Goal: Task Accomplishment & Management: Manage account settings

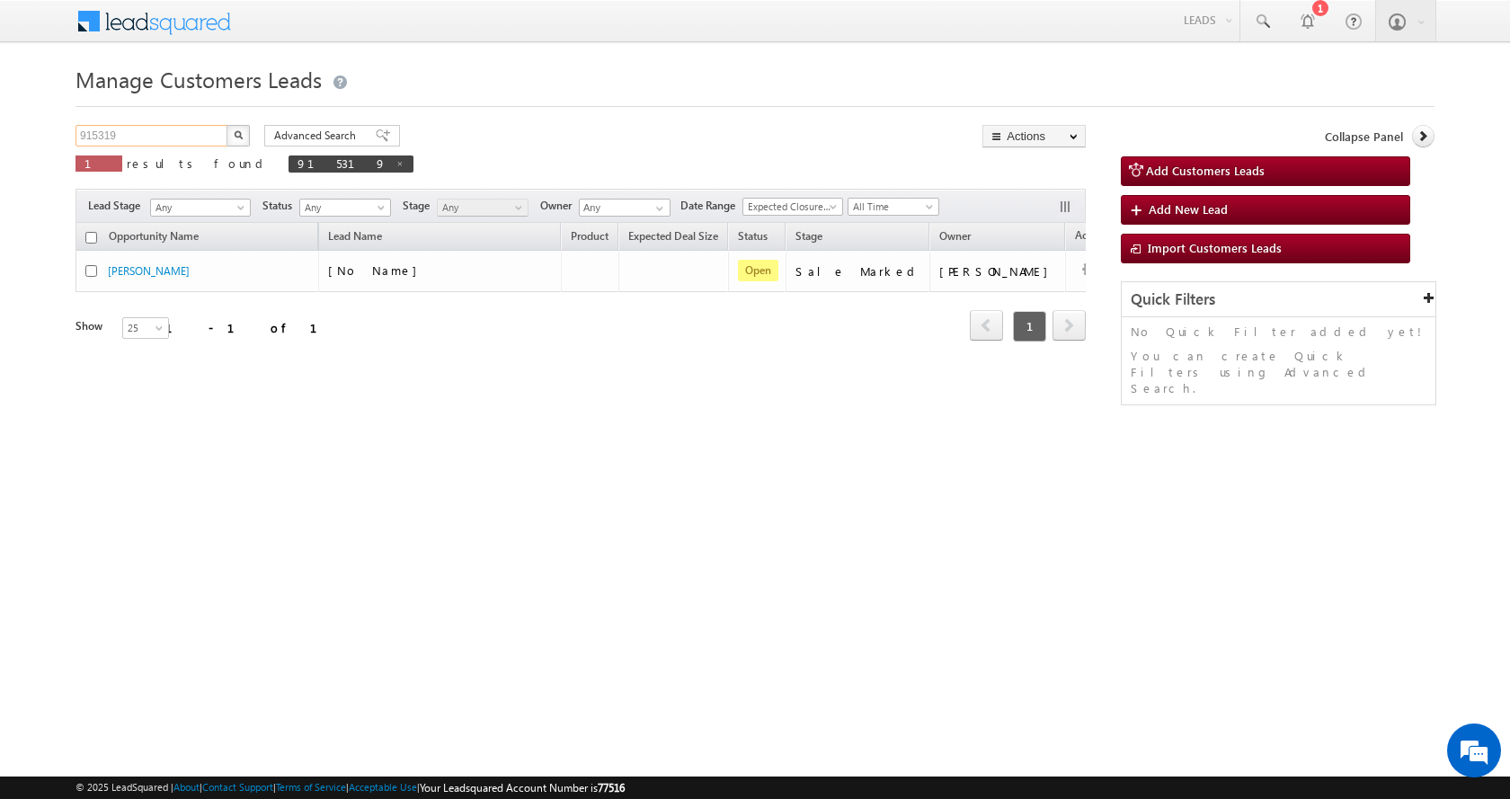
click at [97, 141] on input "915319" at bounding box center [153, 136] width 154 height 22
paste input "244"
type input "915244"
click at [227, 125] on button "button" at bounding box center [238, 136] width 23 height 22
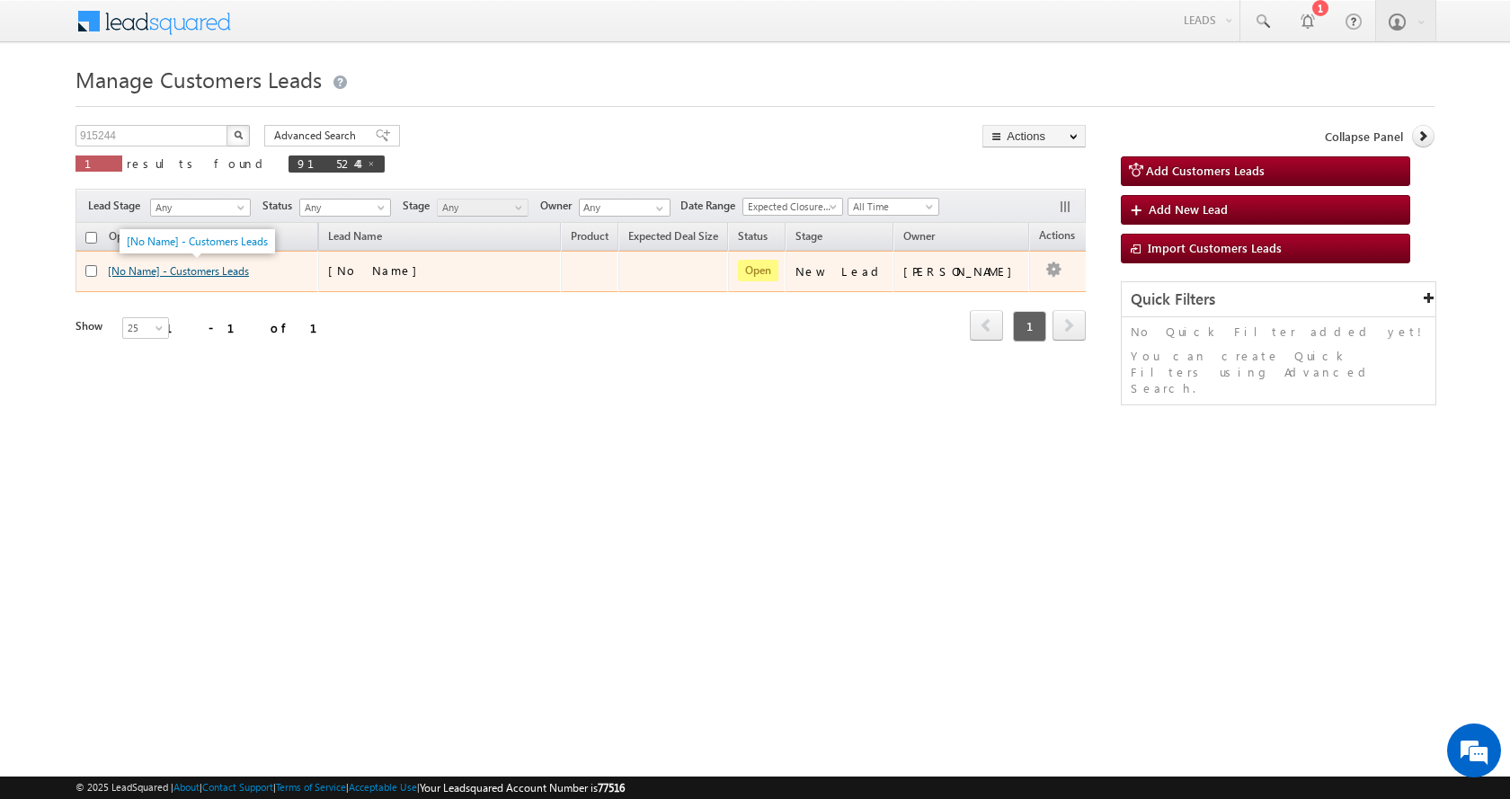
click at [166, 266] on link "[No Name] - Customers Leads" at bounding box center [178, 270] width 141 height 13
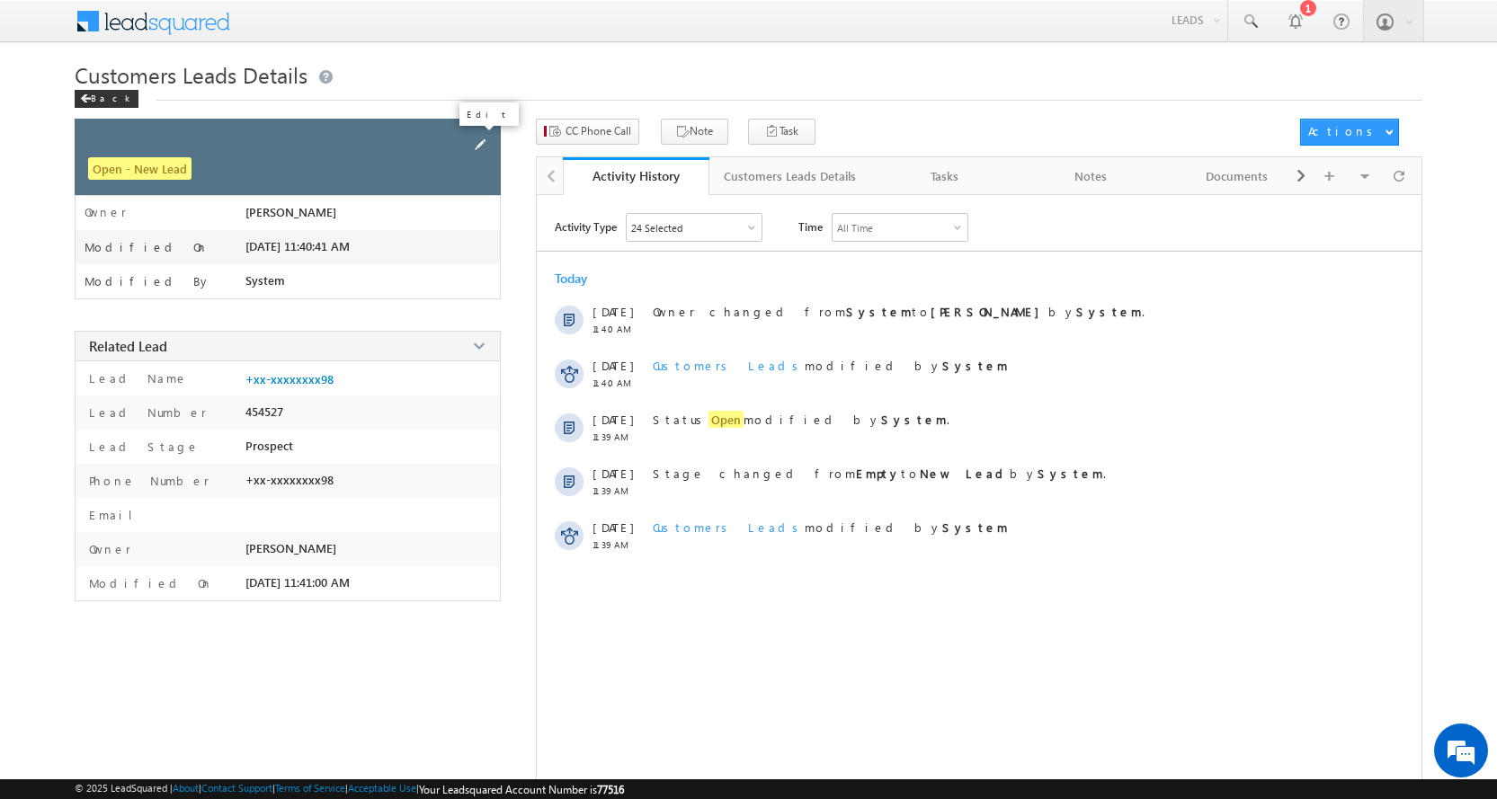
click at [478, 140] on span at bounding box center [480, 145] width 20 height 20
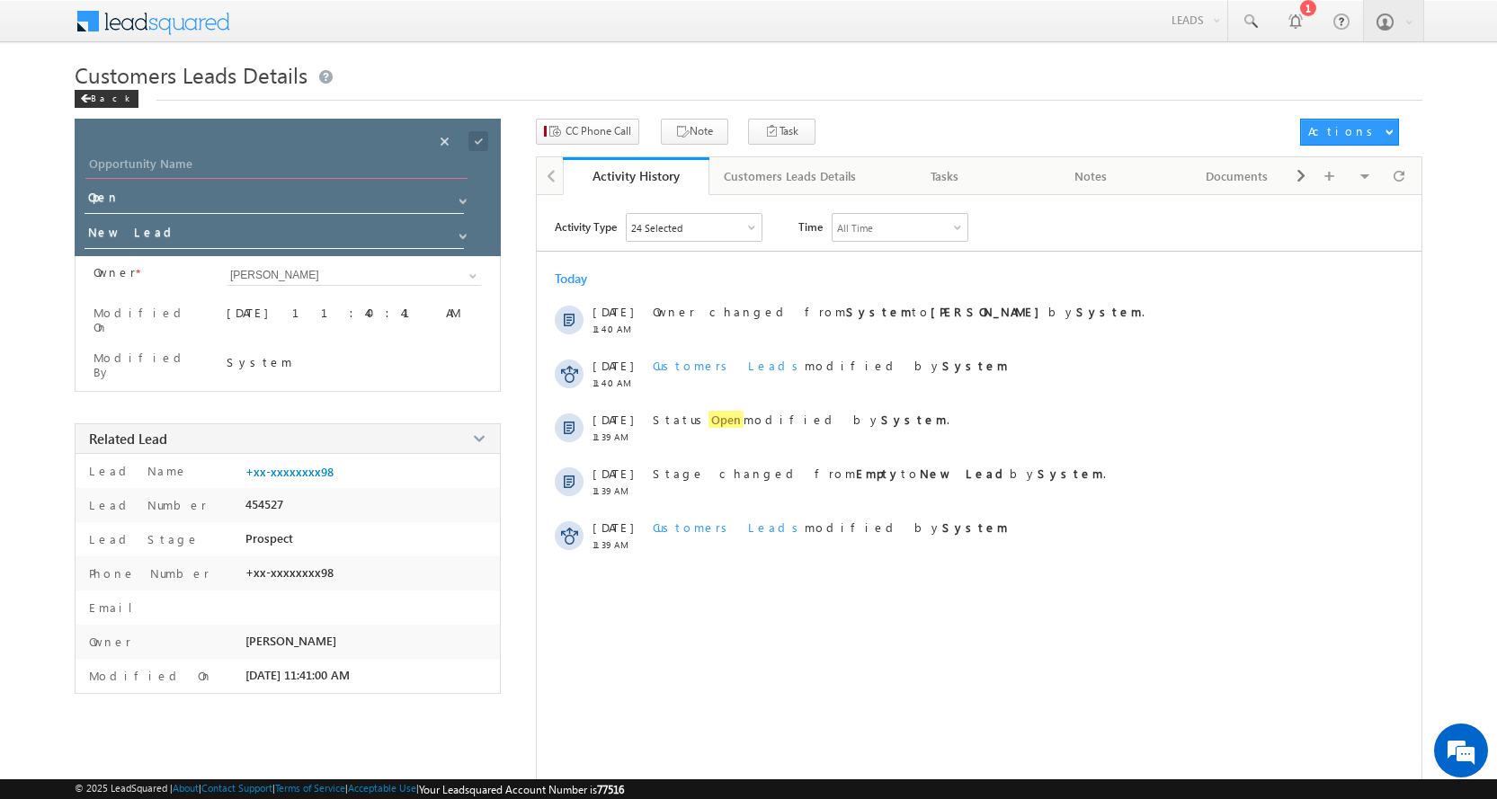
click at [138, 165] on input "Opportunity Name" at bounding box center [276, 166] width 382 height 25
paste input "[PERSON_NAME] PANDEY"
type input "[PERSON_NAME] PANDEY"
click at [460, 236] on span at bounding box center [463, 236] width 14 height 14
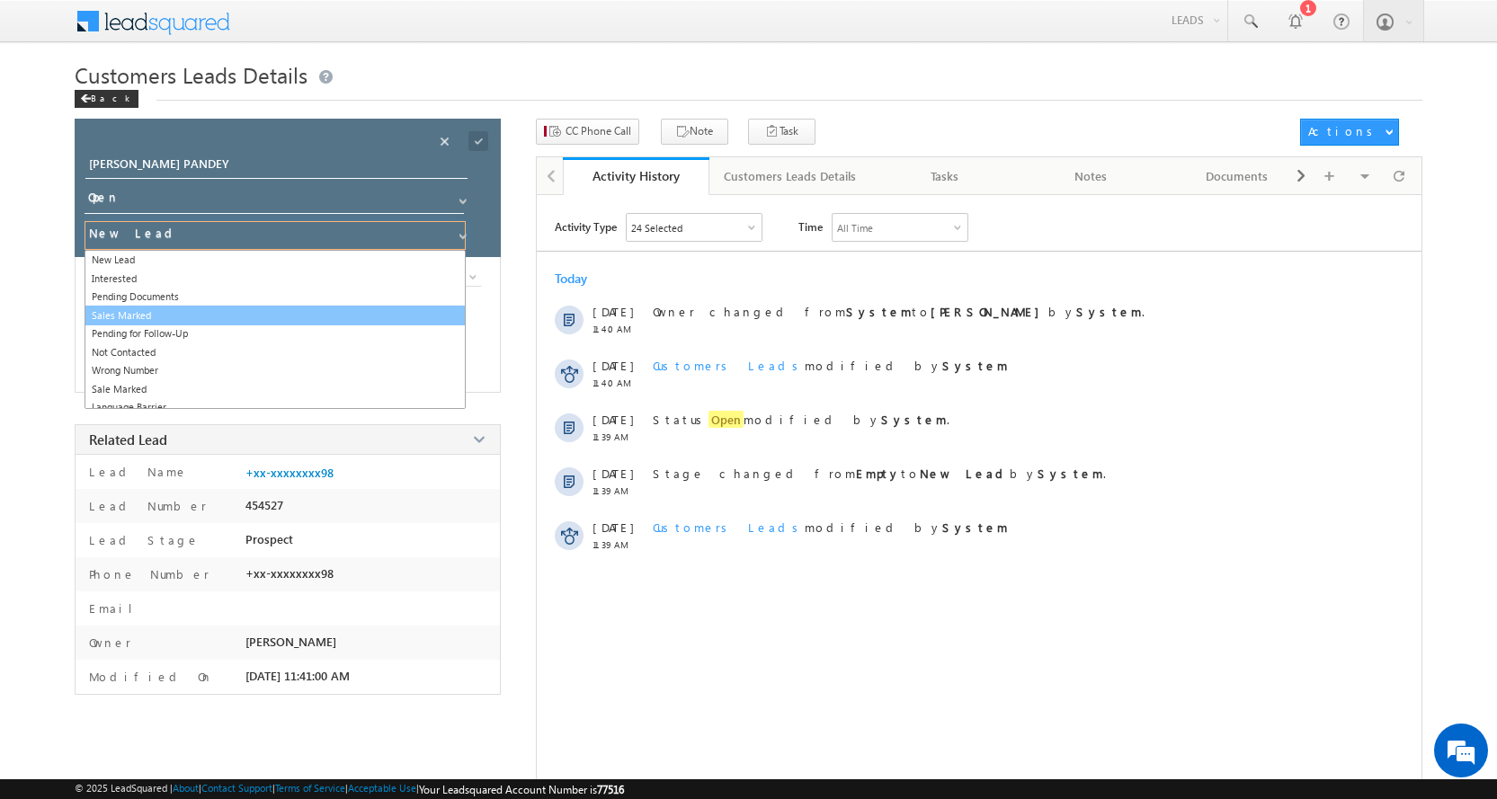
click at [159, 313] on link "Sales Marked" at bounding box center [275, 316] width 381 height 21
type input "Sales Marked"
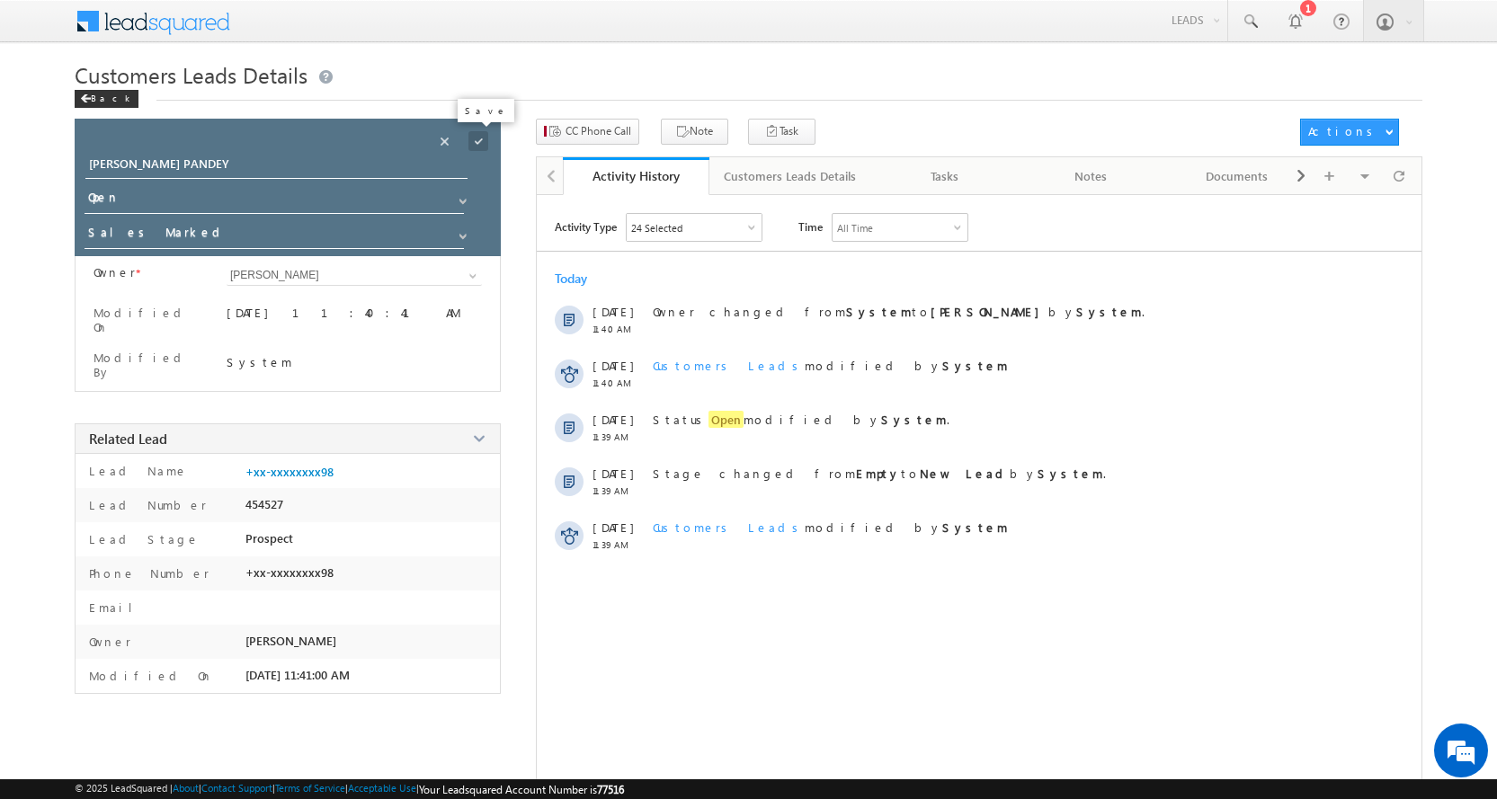
click at [477, 139] on span at bounding box center [478, 141] width 20 height 20
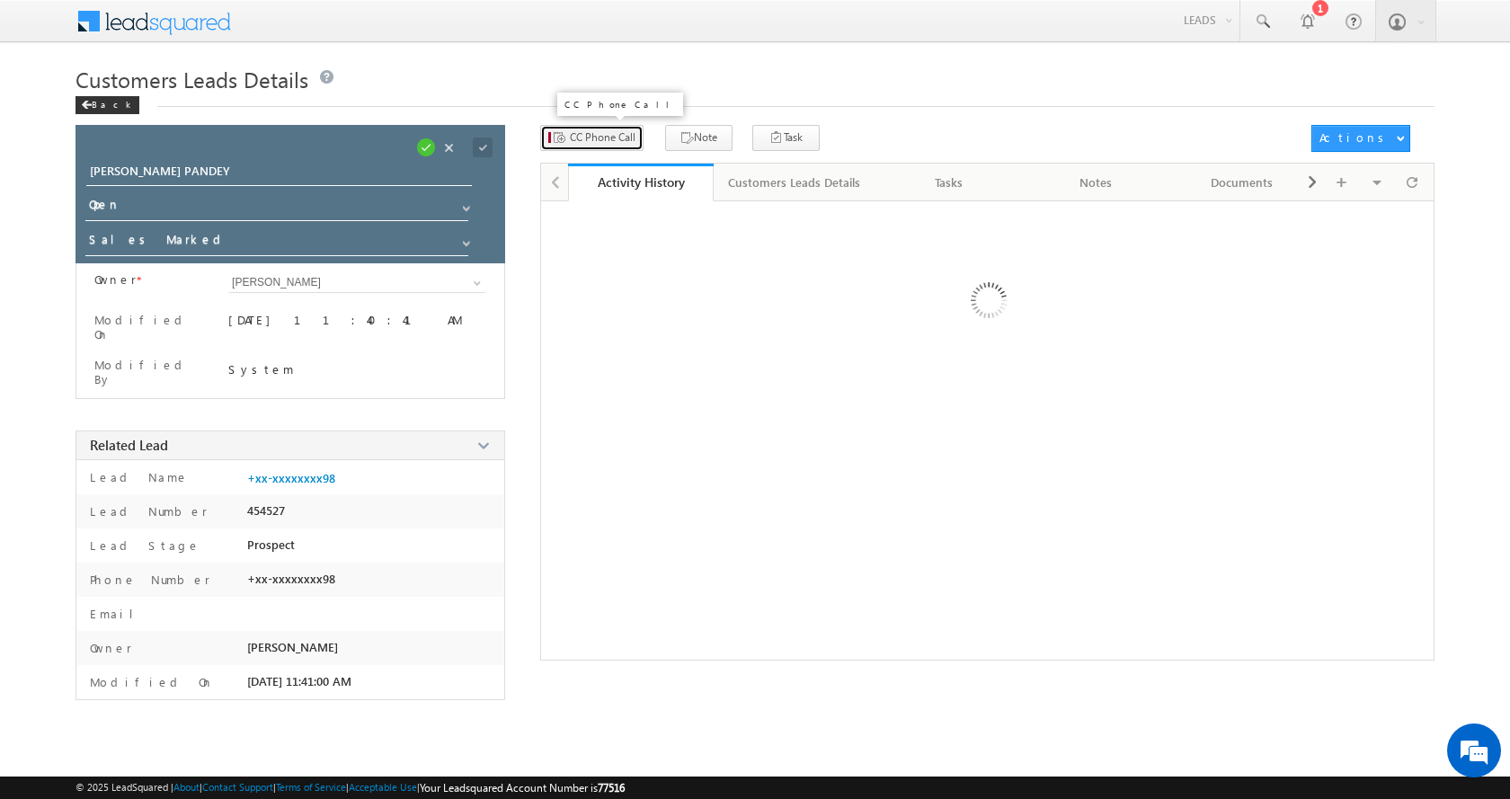
click at [589, 142] on span "CC Phone Call" at bounding box center [603, 137] width 66 height 16
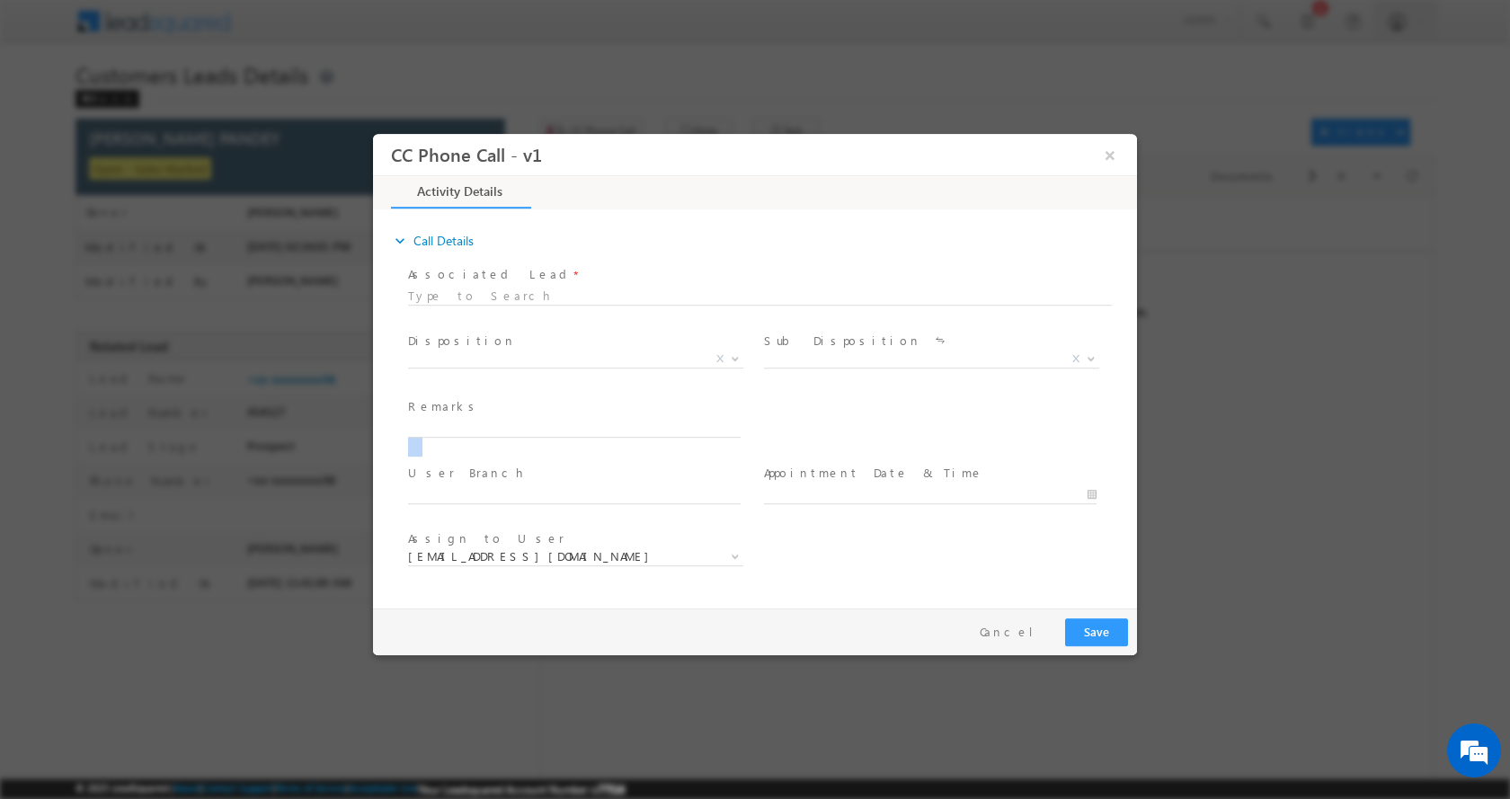
click at [469, 436] on span at bounding box center [582, 429] width 349 height 20
click at [478, 423] on input "text" at bounding box center [574, 428] width 333 height 18
paste input "SASHI KANT PANDEY-6386760298-P+C-LOAN-8 L-PV-1 CR- REG-WIFE-AGE-35-AGE-38-BUSIN…"
type input "SASHI KANT PANDEY-6386760298-P+C-LOAN-8 L-PV-1 CR- REG-WIFE-AGE-35-AGE-38-BUSIN…"
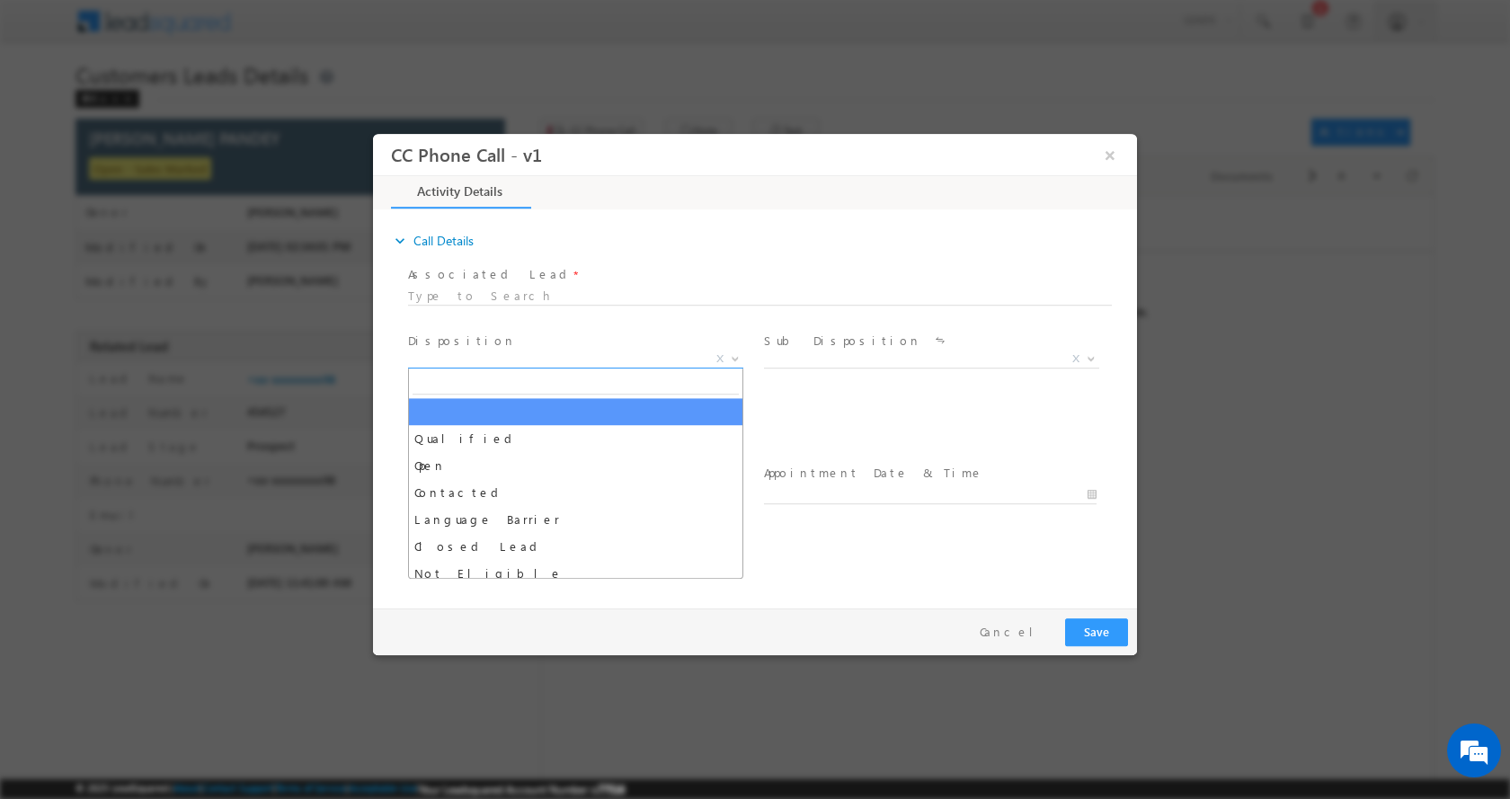
click at [732, 364] on span at bounding box center [734, 357] width 18 height 23
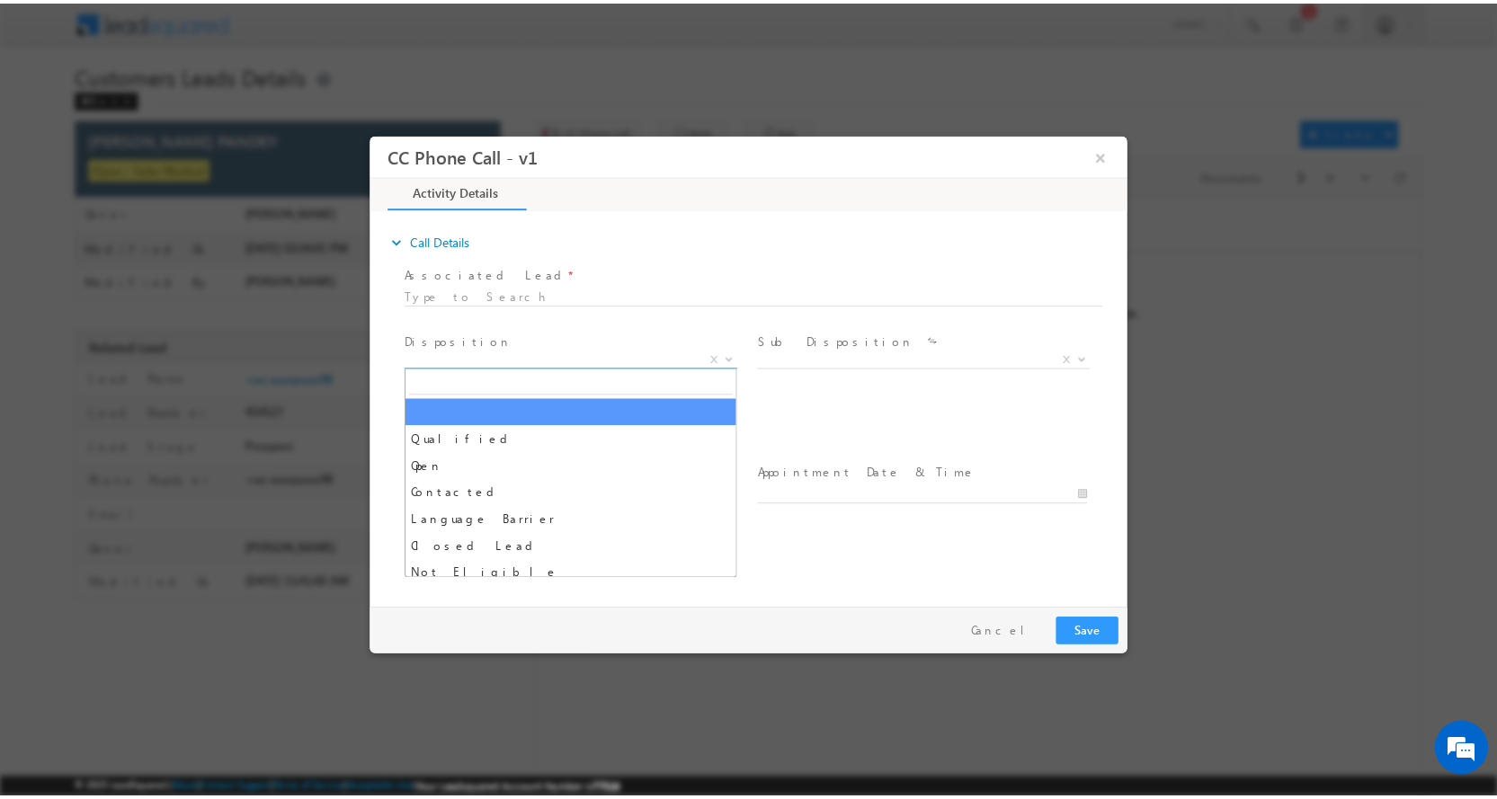
scroll to position [0, 0]
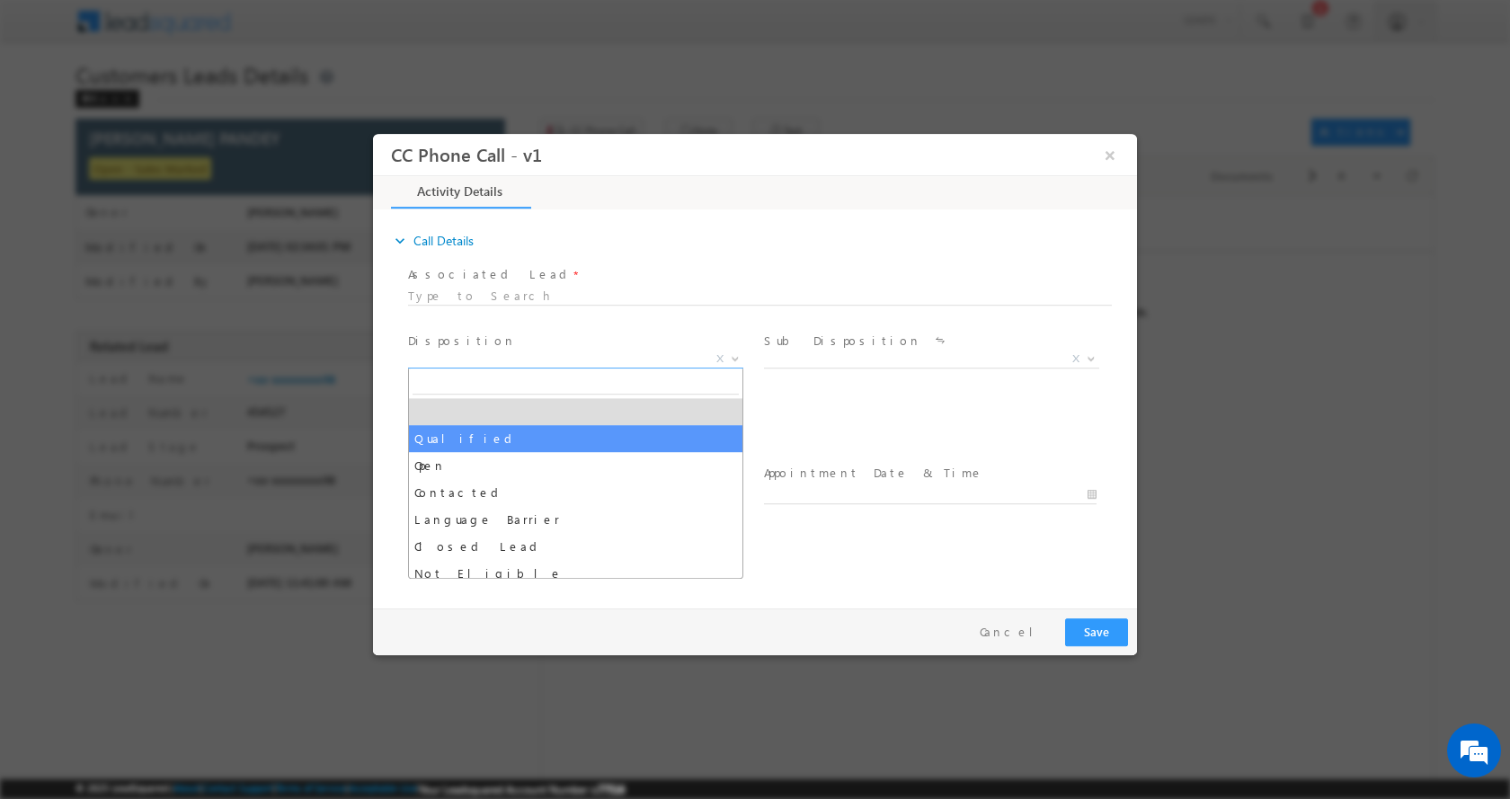
select select "Qualified"
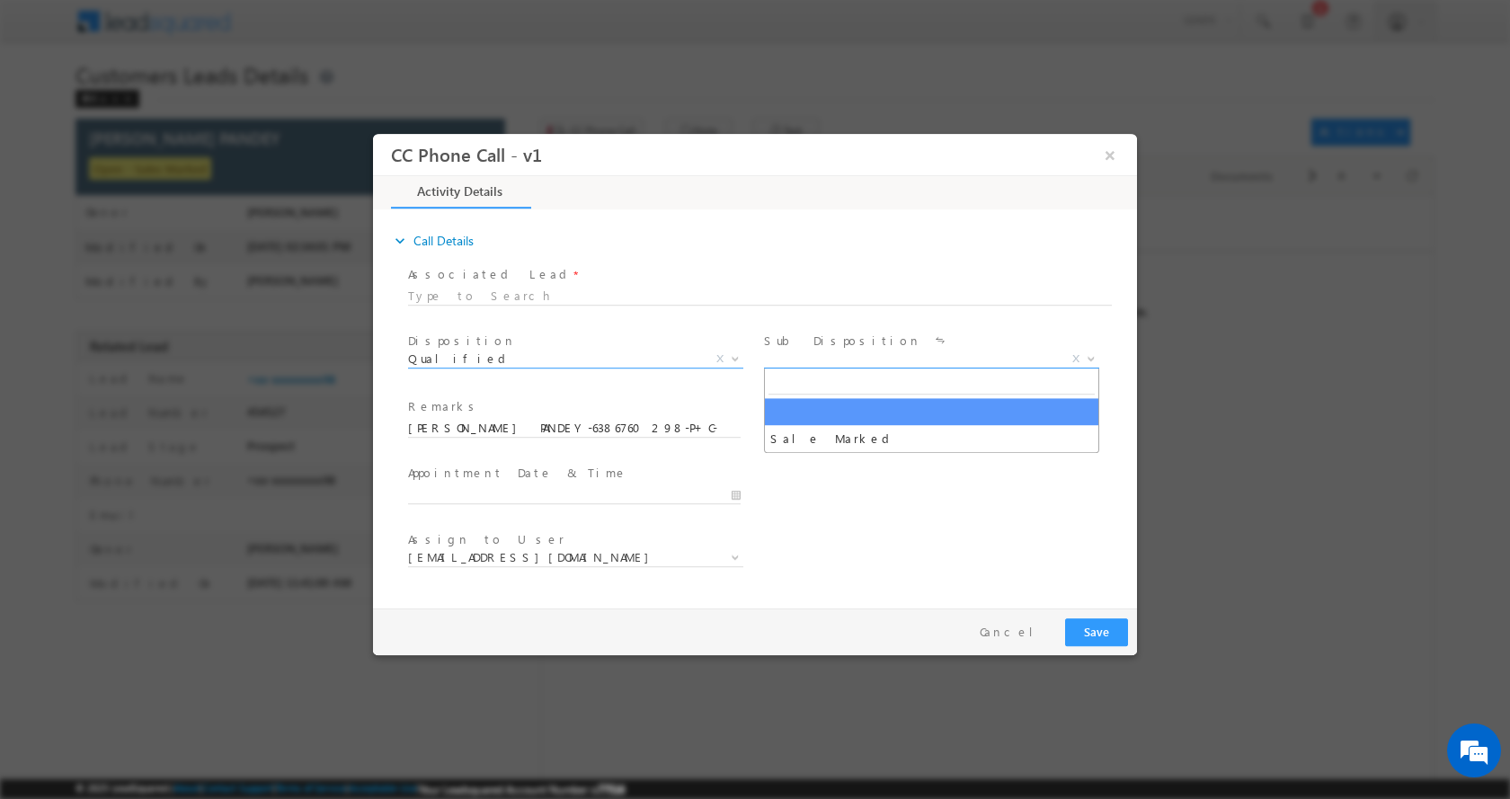
click at [1090, 359] on b at bounding box center [1091, 357] width 11 height 6
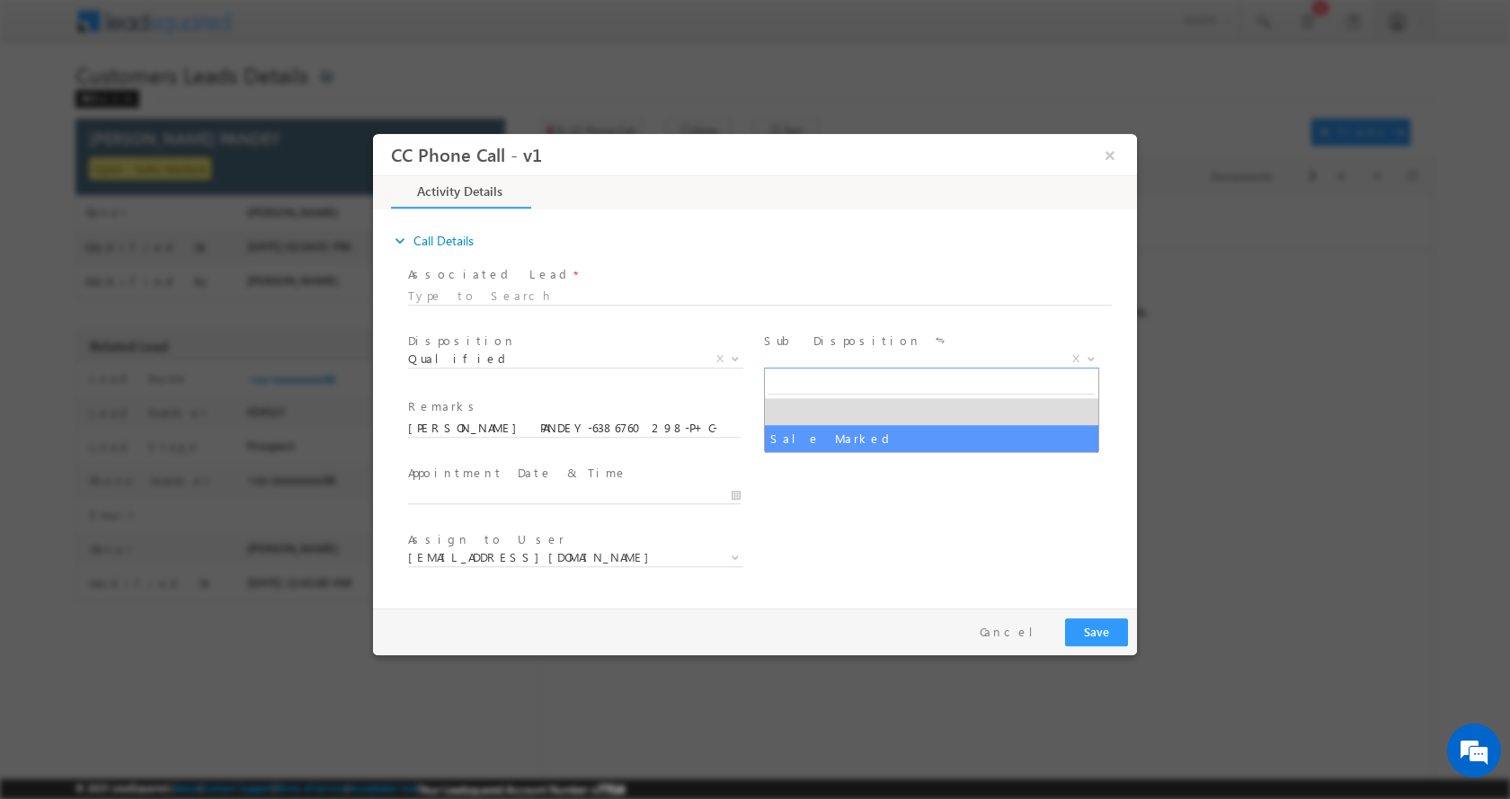
select select "Sale Marked"
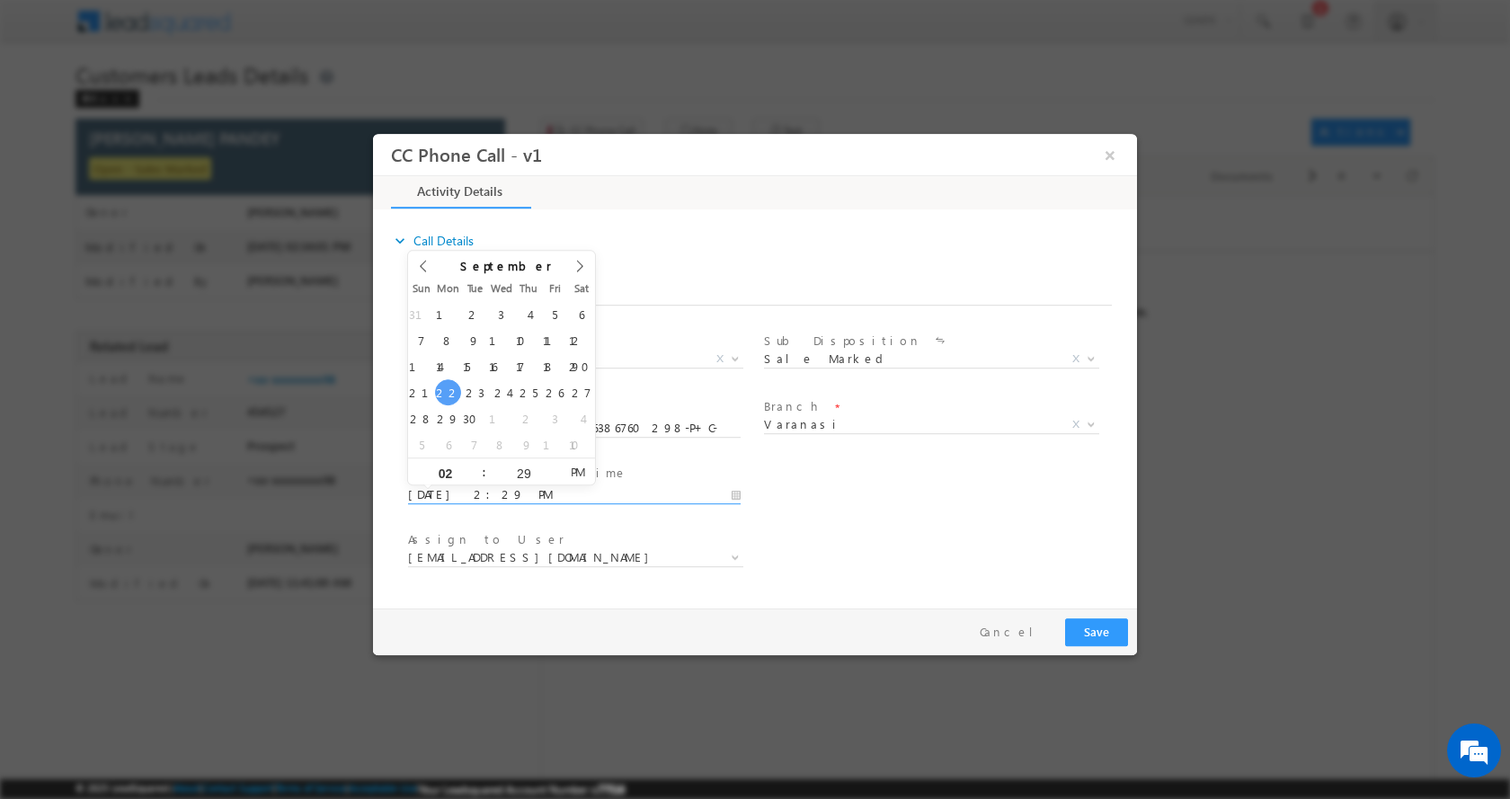
click at [736, 491] on input "09/22/2025 2:29 PM" at bounding box center [574, 494] width 333 height 18
type input "09/23/2025 2:29 PM"
click at [1105, 628] on button "Save" at bounding box center [1096, 632] width 63 height 28
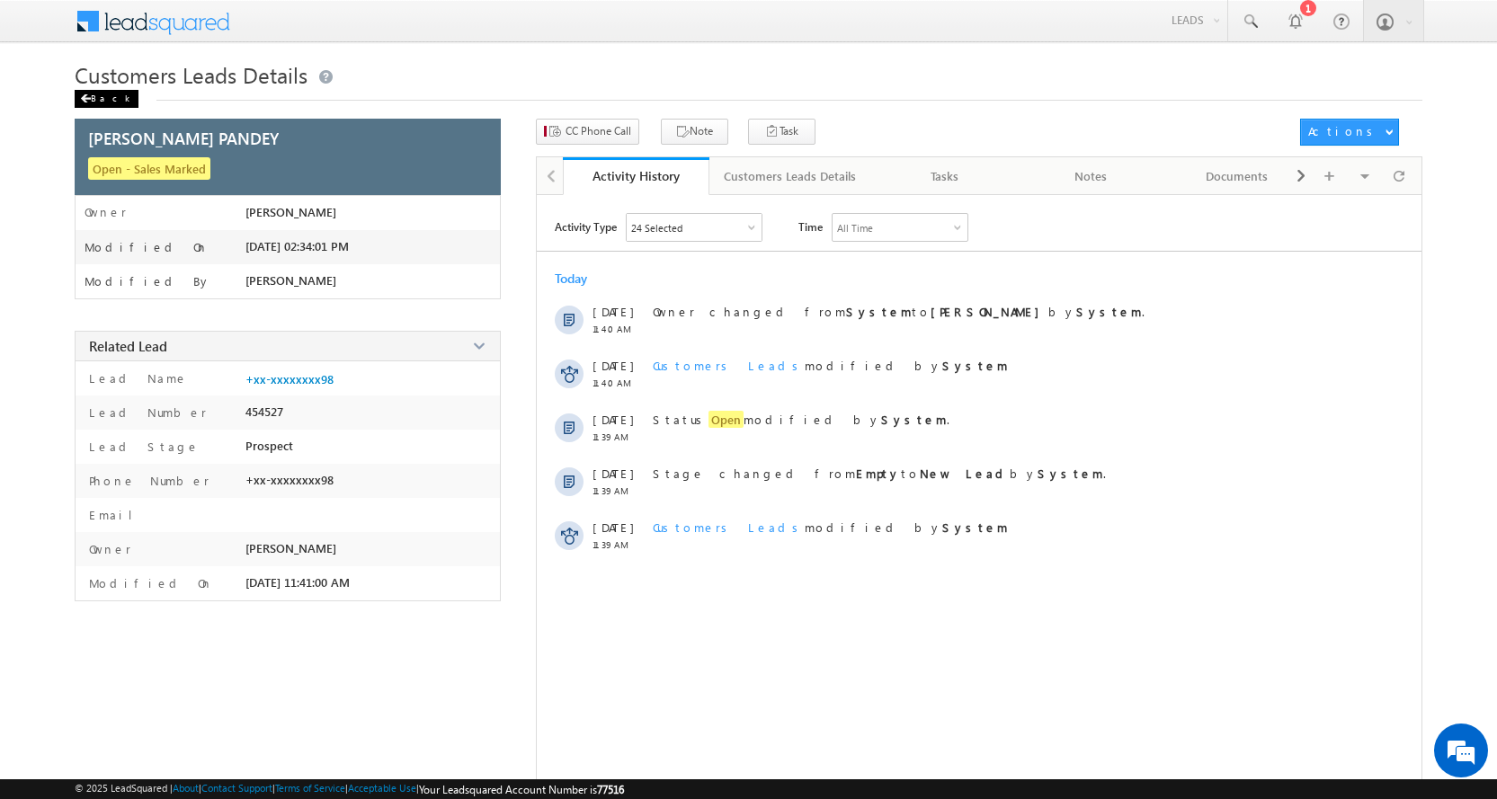
click at [105, 93] on div "Back" at bounding box center [107, 99] width 64 height 18
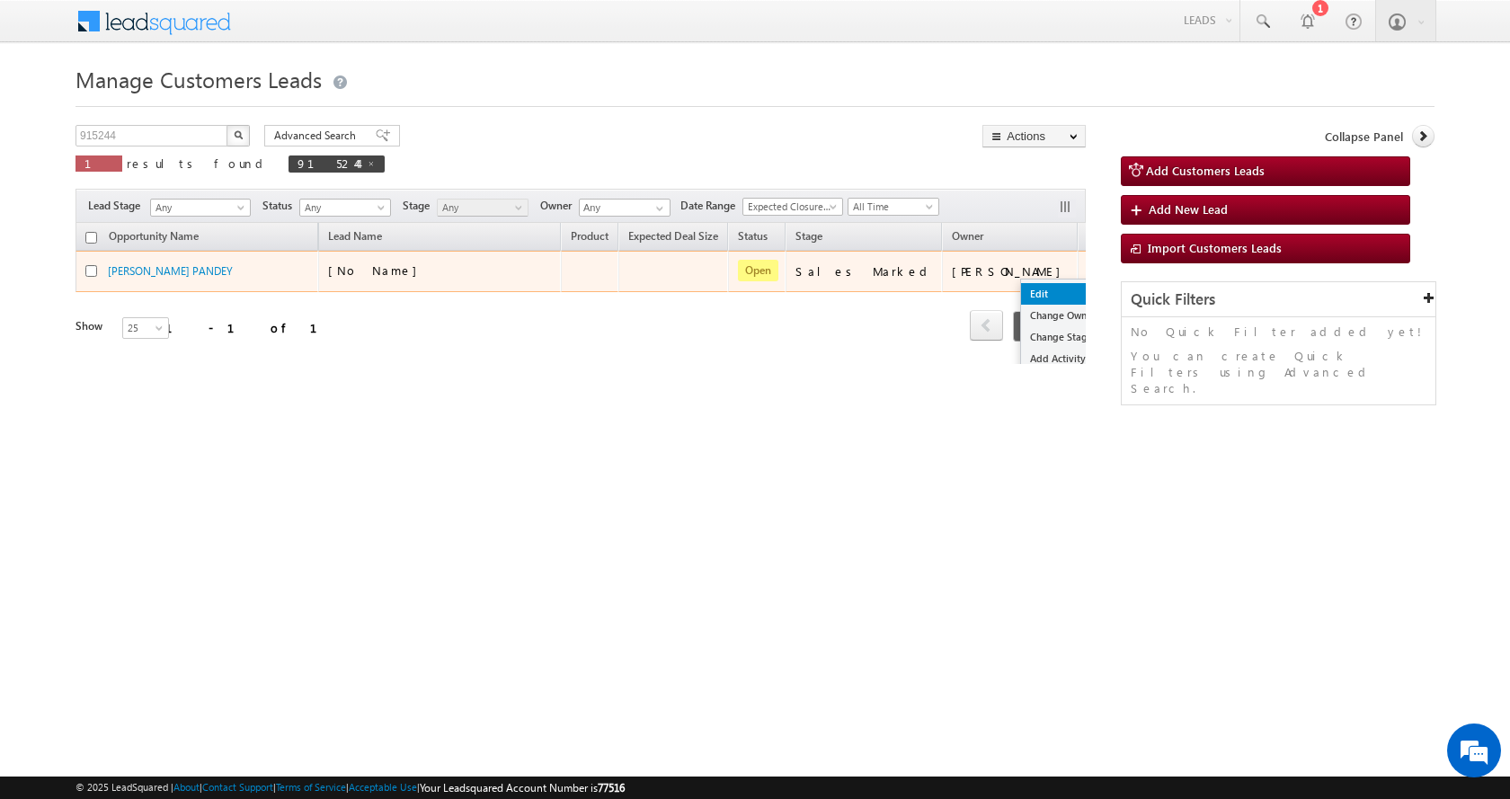
click at [1021, 290] on link "Edit" at bounding box center [1066, 294] width 90 height 22
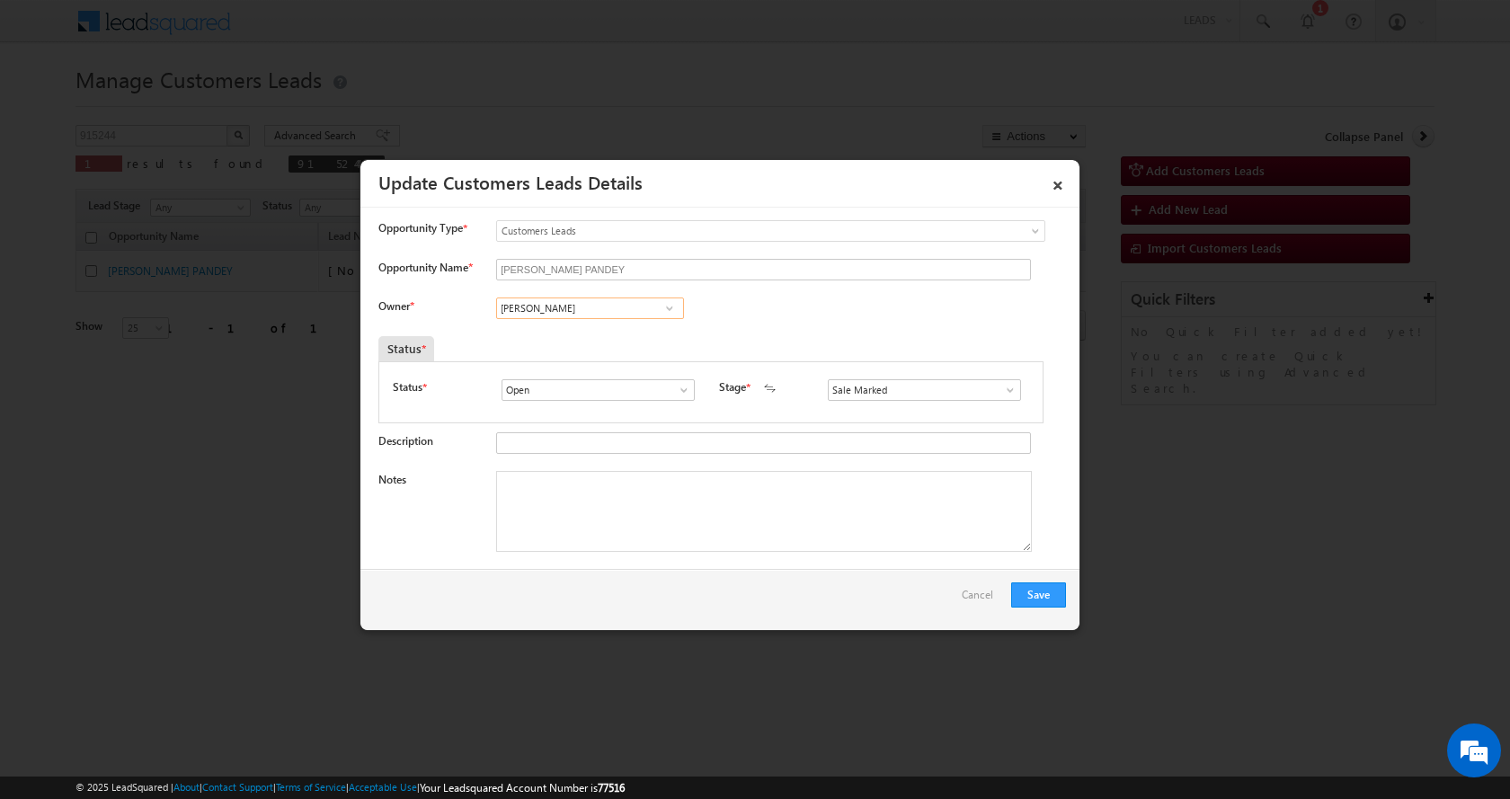
click at [545, 310] on input "Amit Kumar" at bounding box center [590, 309] width 188 height 22
paste input "Jiswal"
click at [612, 339] on span "amit.jaiswal1@sgrlimited.in" at bounding box center [584, 342] width 162 height 13
type input "Amit Kumar Jaiswal"
click at [548, 512] on textarea "Notes" at bounding box center [764, 511] width 536 height 81
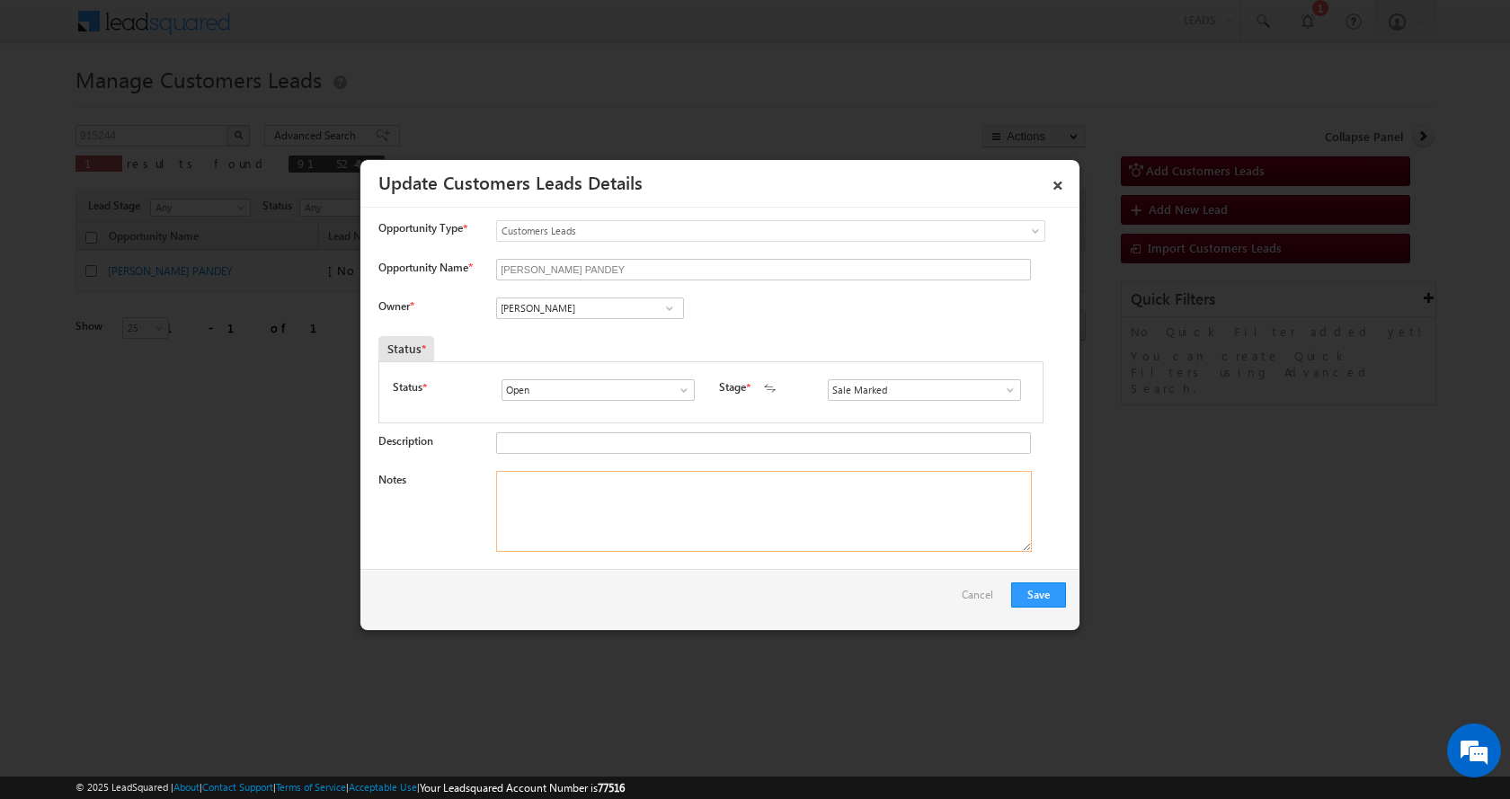
paste textarea "SASHI KANT PANDEY-6386760298-P+C-LOAN-8 L-PV-1 CR- REG-WIFE-AGE-35-AGE-38-BUSIN…"
type textarea "SASHI KANT PANDEY-6386760298-P+C-LOAN-8 L-PV-1 CR- REG-WIFE-AGE-35-AGE-38-BUSIN…"
click at [1038, 601] on button "Save" at bounding box center [1038, 595] width 55 height 25
